Goal: Task Accomplishment & Management: Manage account settings

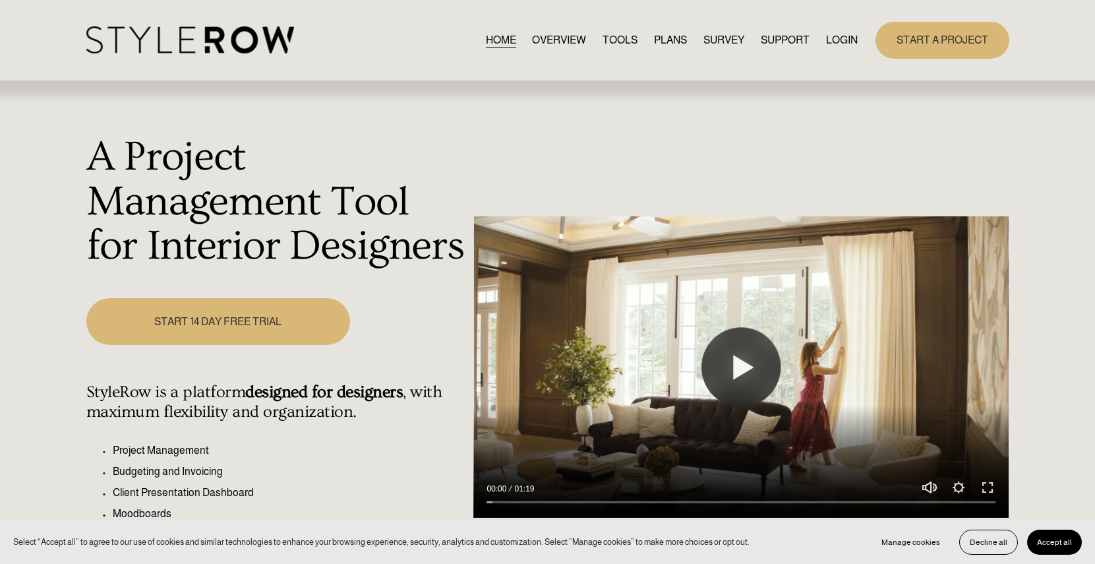
click at [851, 47] on link "LOGIN" at bounding box center [842, 40] width 32 height 18
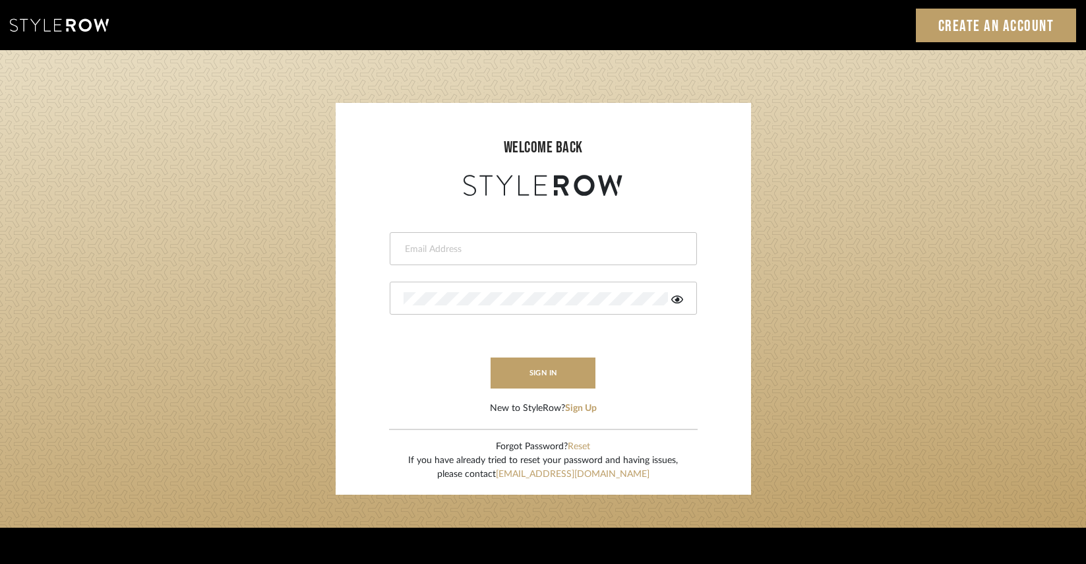
click at [438, 236] on div at bounding box center [543, 248] width 307 height 33
type input "info@aesthetics-studios.com"
click at [488, 287] on div at bounding box center [543, 297] width 307 height 33
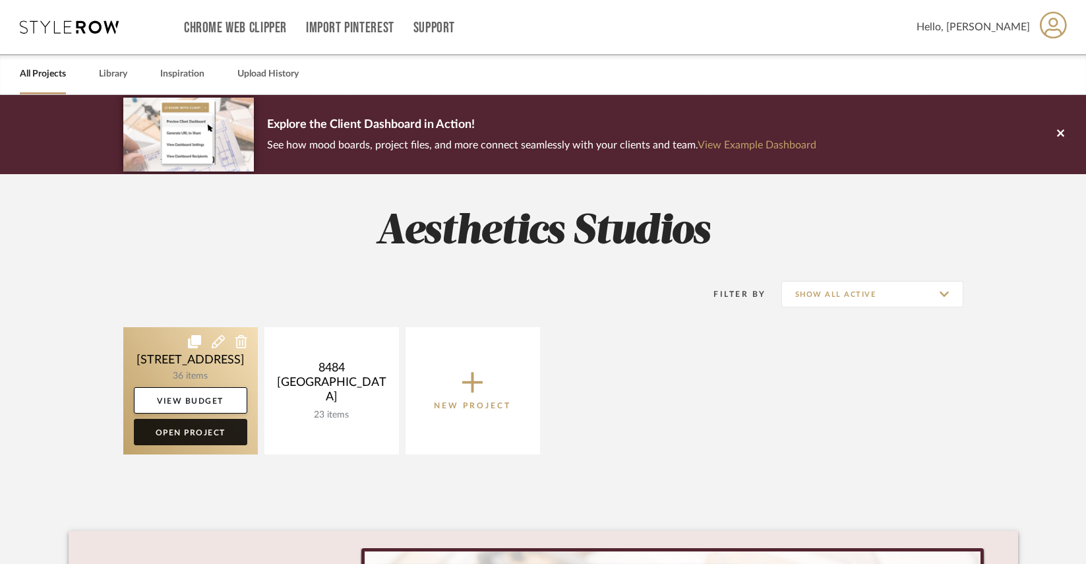
click at [187, 439] on link "Open Project" at bounding box center [190, 432] width 113 height 26
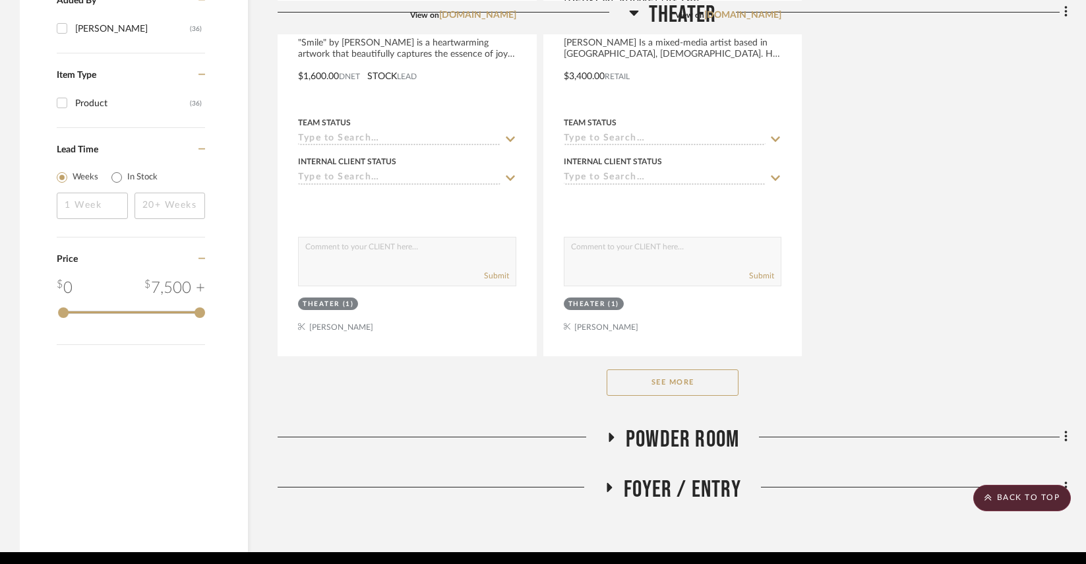
scroll to position [1793, 0]
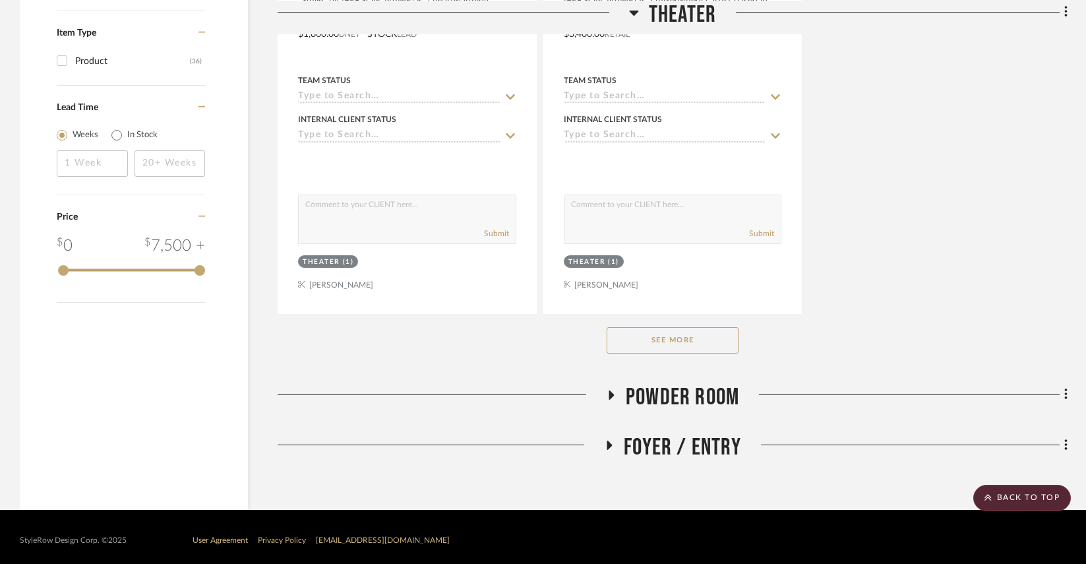
click at [669, 346] on button "See More" at bounding box center [672, 340] width 132 height 26
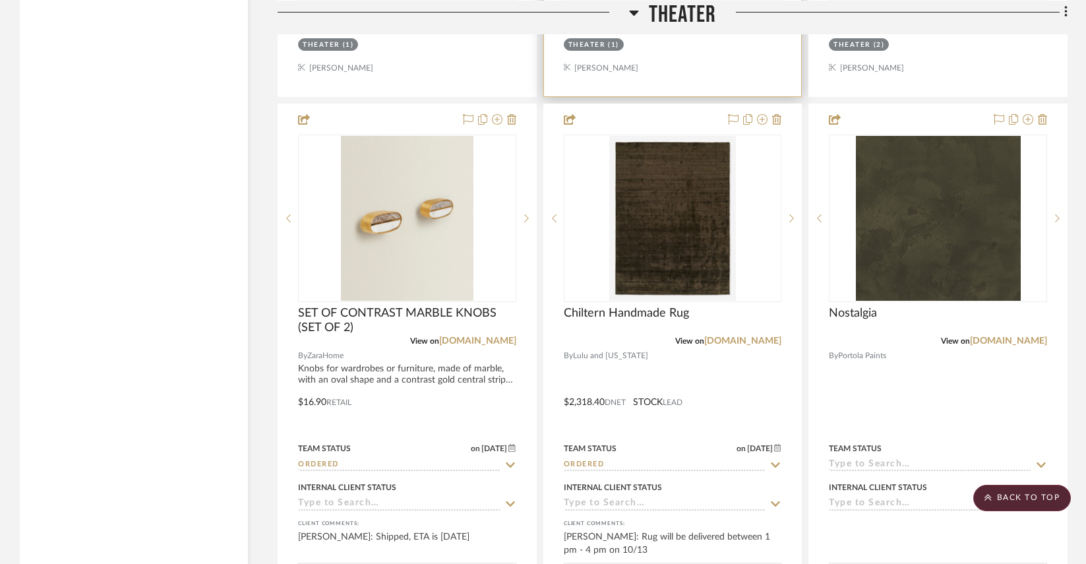
scroll to position [2597, 0]
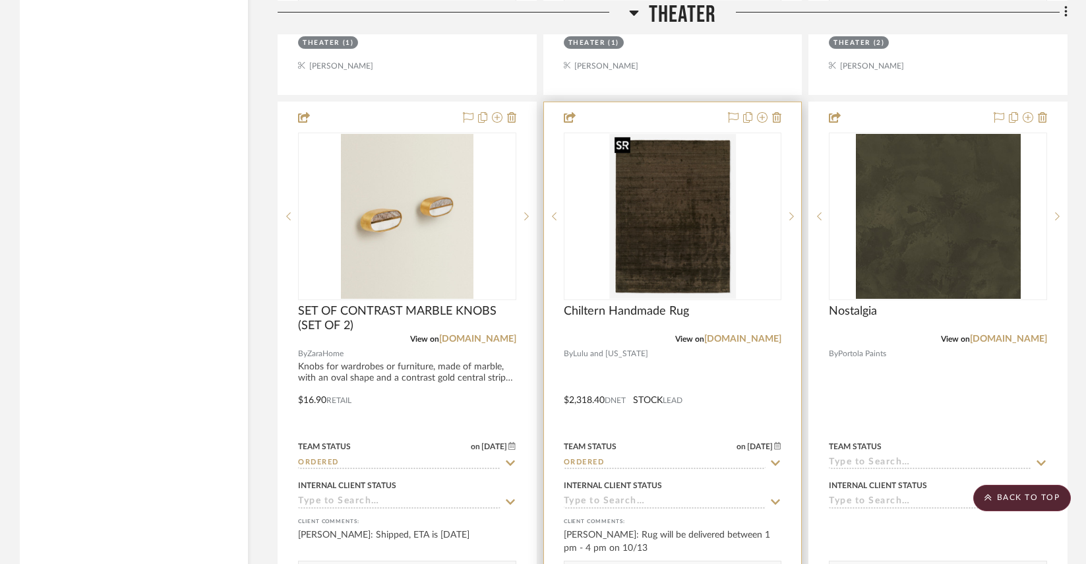
click at [0, 0] on img at bounding box center [0, 0] width 0 height 0
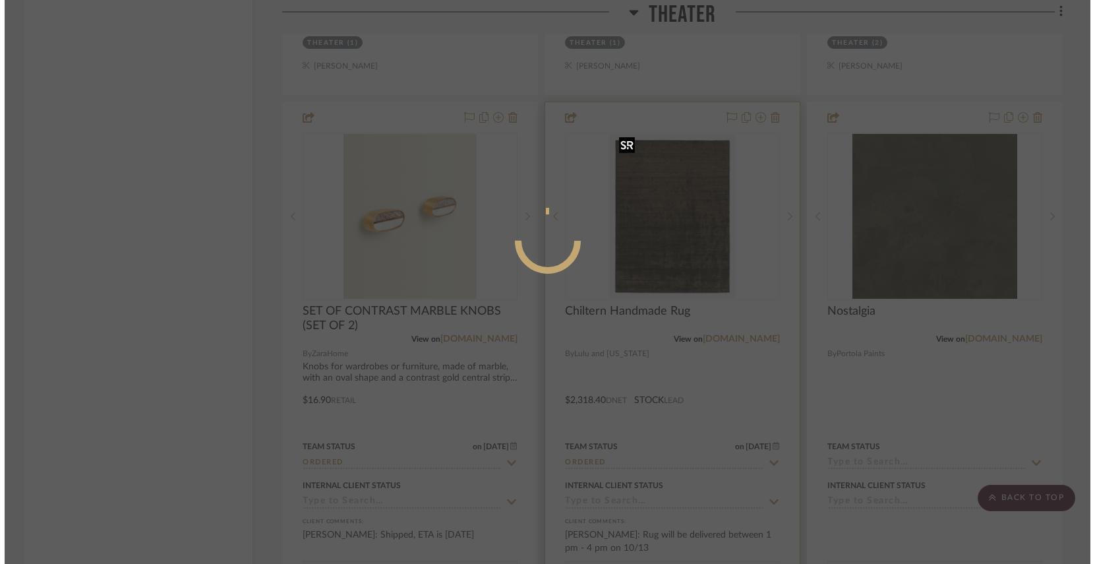
scroll to position [0, 0]
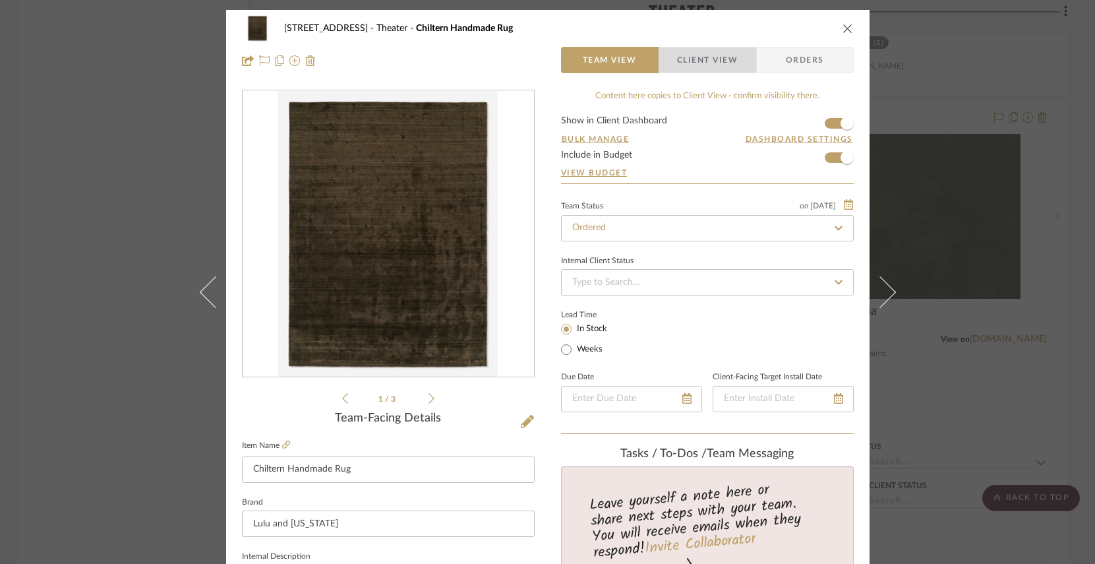
click at [683, 47] on span "Client View" at bounding box center [707, 60] width 61 height 26
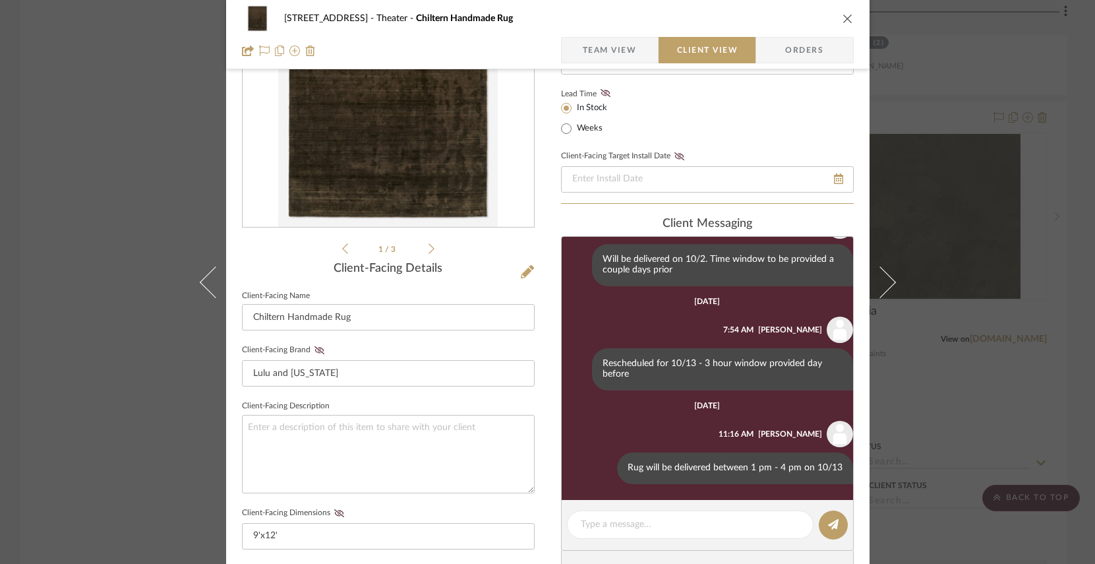
scroll to position [241, 0]
